Goal: Task Accomplishment & Management: Use online tool/utility

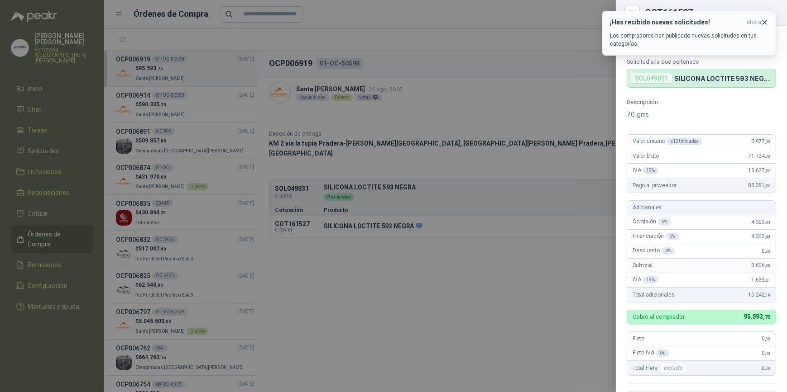
scroll to position [196, 0]
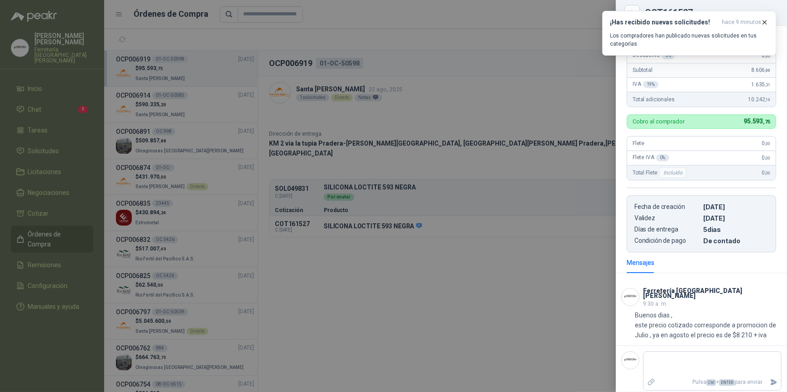
click at [36, 104] on div at bounding box center [393, 196] width 787 height 392
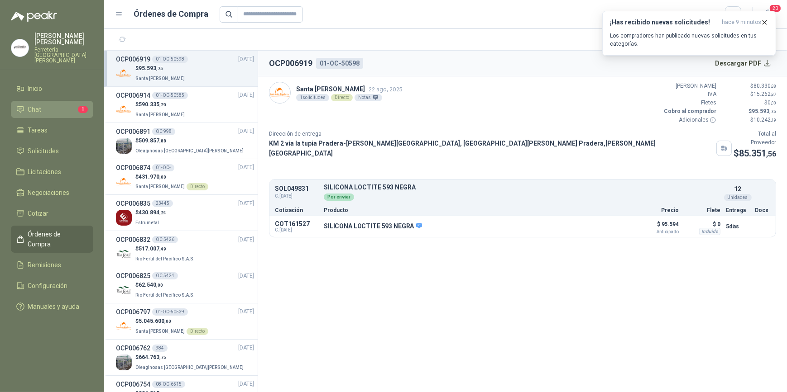
click at [36, 105] on span "Chat" at bounding box center [35, 110] width 14 height 10
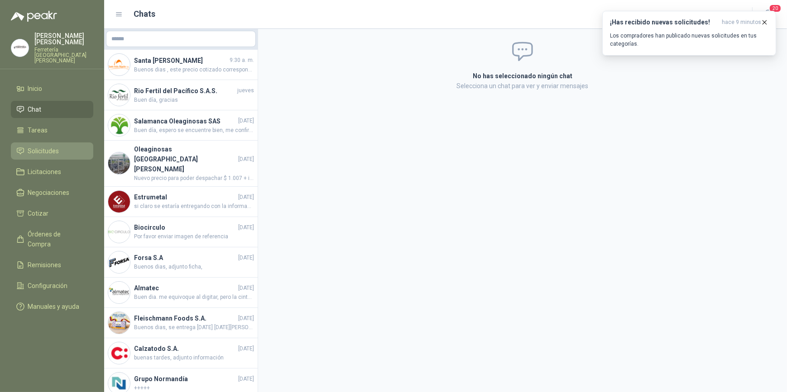
click at [47, 148] on span "Solicitudes" at bounding box center [43, 151] width 31 height 10
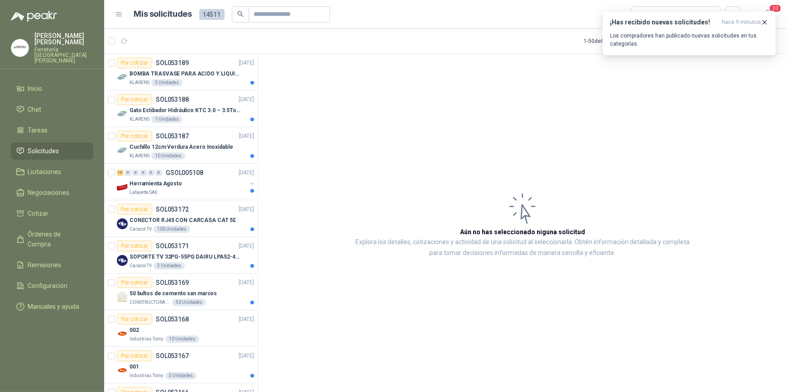
click at [55, 147] on span "Solicitudes" at bounding box center [43, 151] width 31 height 10
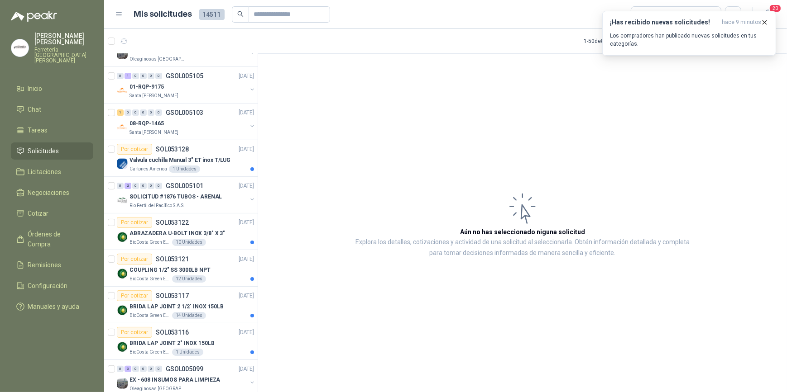
scroll to position [411, 0]
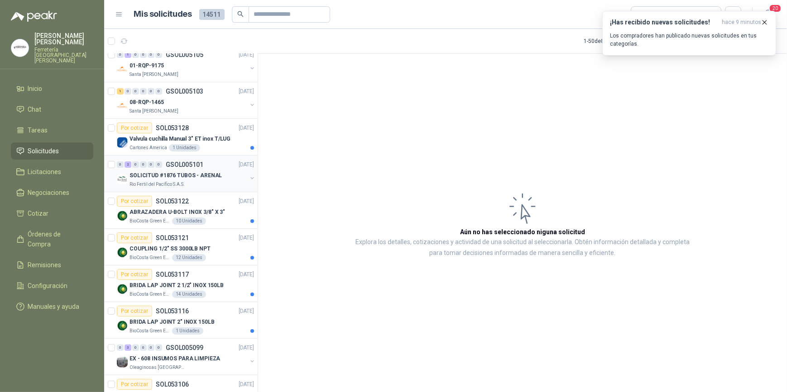
click at [191, 182] on div "Rio Fertil del Pacífico S.A.S." at bounding box center [187, 184] width 117 height 7
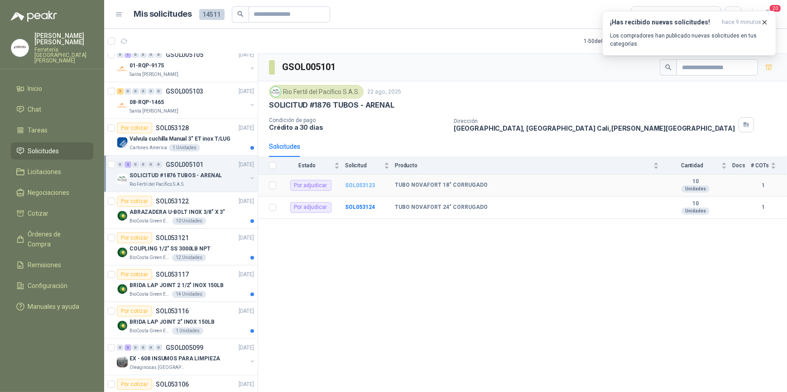
click at [357, 185] on b "SOL053123" at bounding box center [360, 185] width 30 height 6
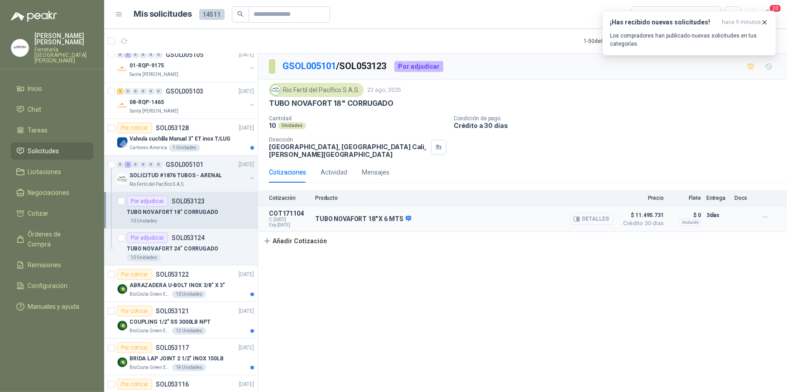
click at [594, 220] on button "Detalles" at bounding box center [591, 219] width 43 height 12
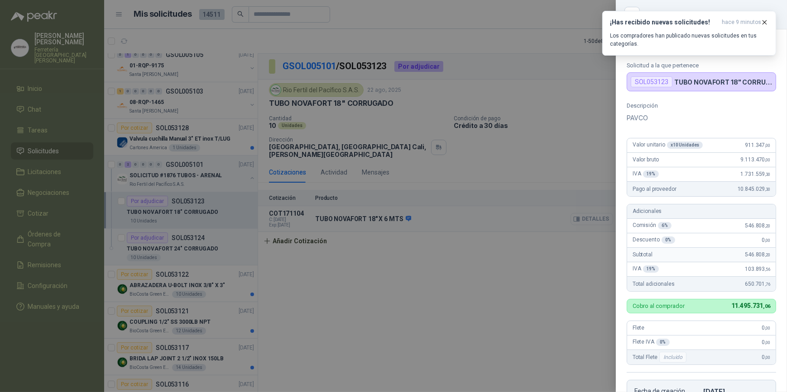
scroll to position [191, 0]
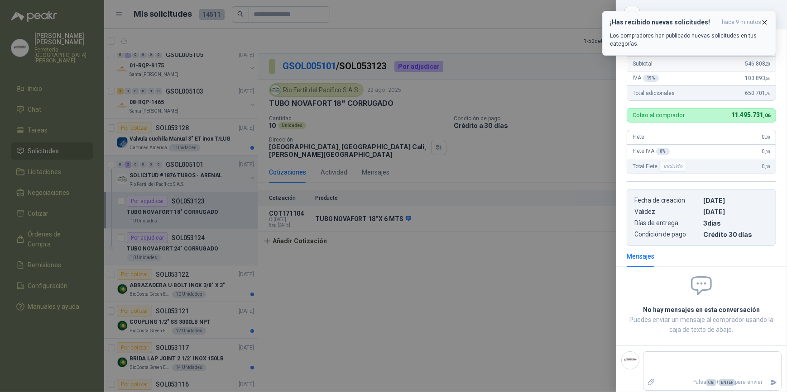
click at [766, 22] on icon "button" at bounding box center [764, 23] width 8 height 8
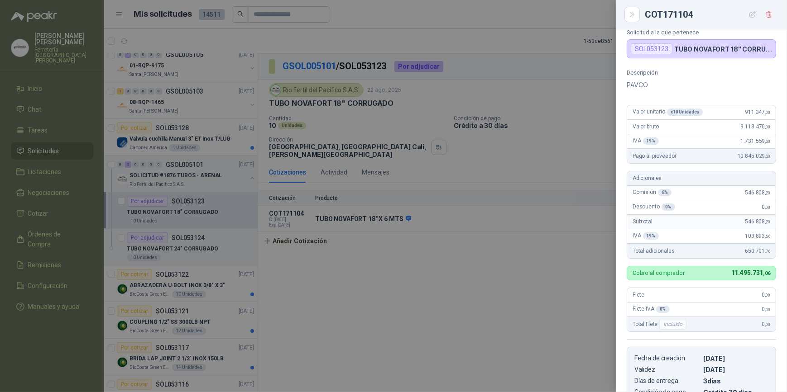
scroll to position [27, 0]
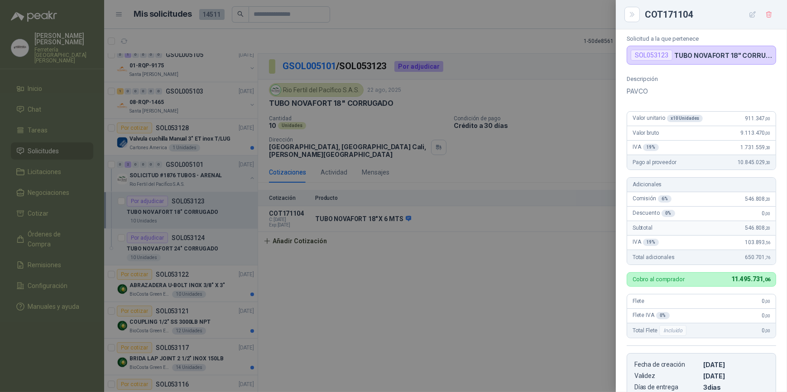
click at [384, 52] on div at bounding box center [393, 196] width 787 height 392
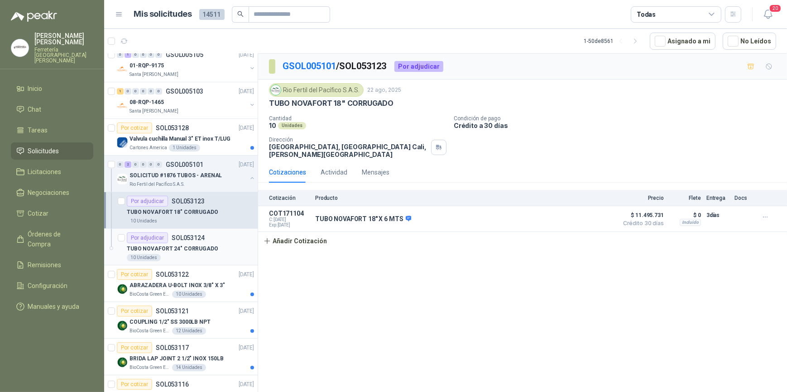
click at [203, 245] on p "TUBO NOVAFORT 24" CORRUGADO" at bounding box center [172, 249] width 91 height 9
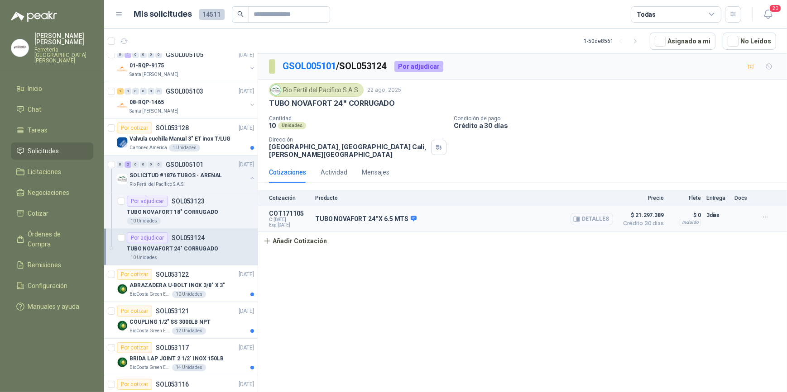
click at [593, 222] on button "Detalles" at bounding box center [591, 219] width 43 height 12
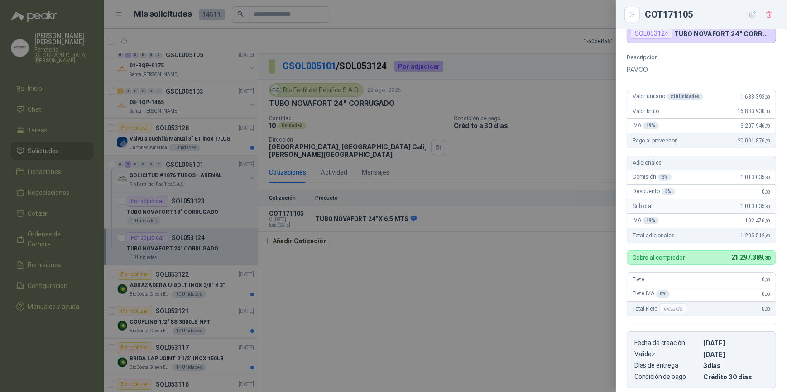
scroll to position [38, 0]
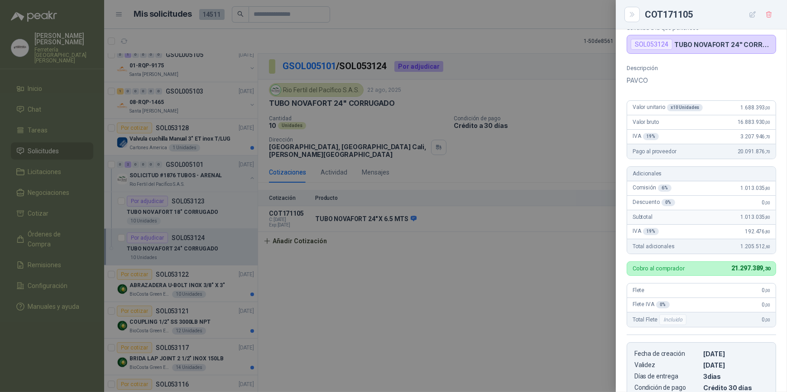
click at [495, 16] on div at bounding box center [393, 196] width 787 height 392
